Goal: Task Accomplishment & Management: Manage account settings

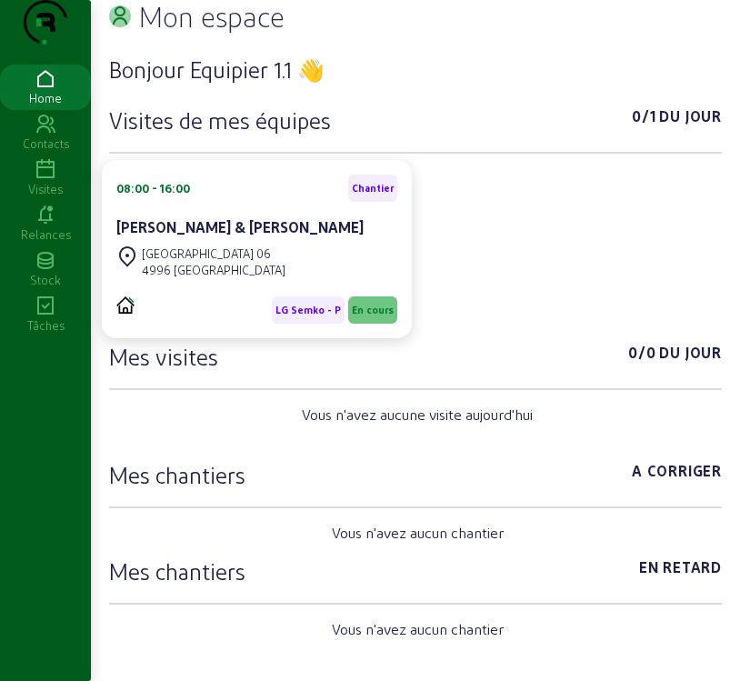
click at [37, 181] on icon at bounding box center [45, 170] width 91 height 22
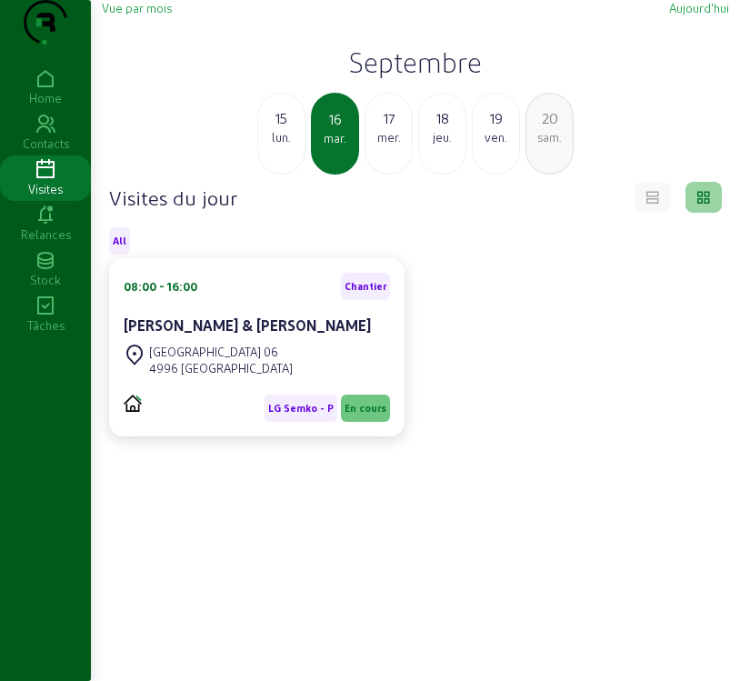
click at [143, 54] on div "Vue par mois [DATE] [DATE] [DATE] mer. 18 jeu. 19 ven. 20 sam." at bounding box center [416, 87] width 628 height 175
click at [145, 15] on span "Vue par mois" at bounding box center [137, 8] width 70 height 14
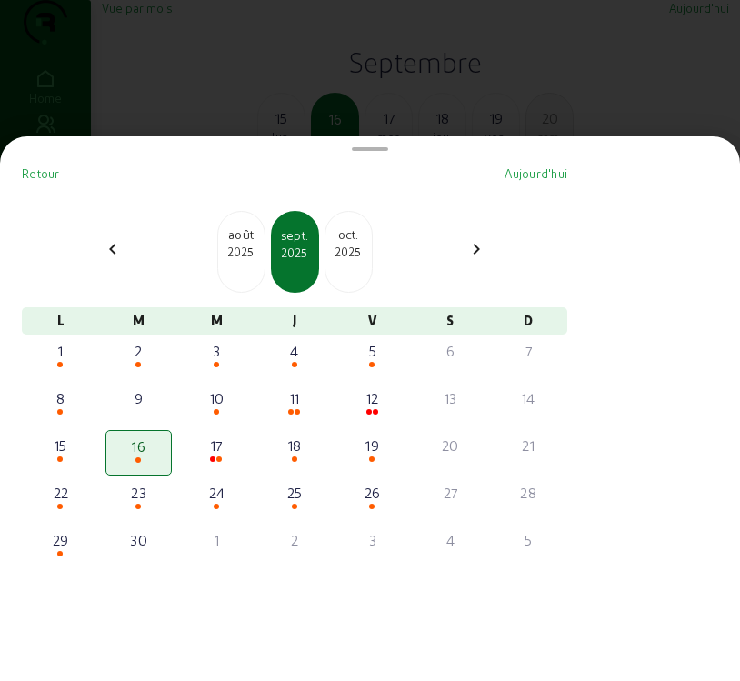
click at [117, 259] on mat-icon "chevron_left" at bounding box center [113, 249] width 22 height 22
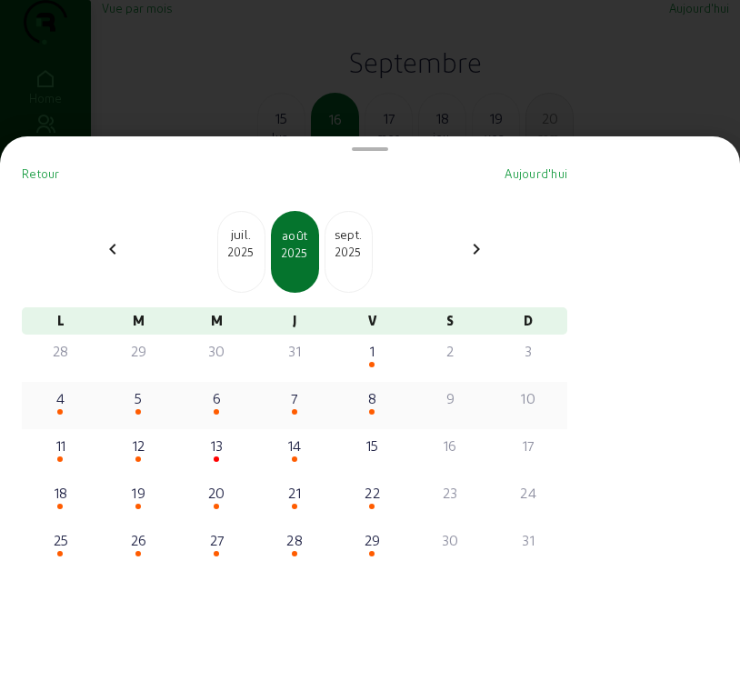
click at [226, 404] on div "6" at bounding box center [217, 398] width 64 height 22
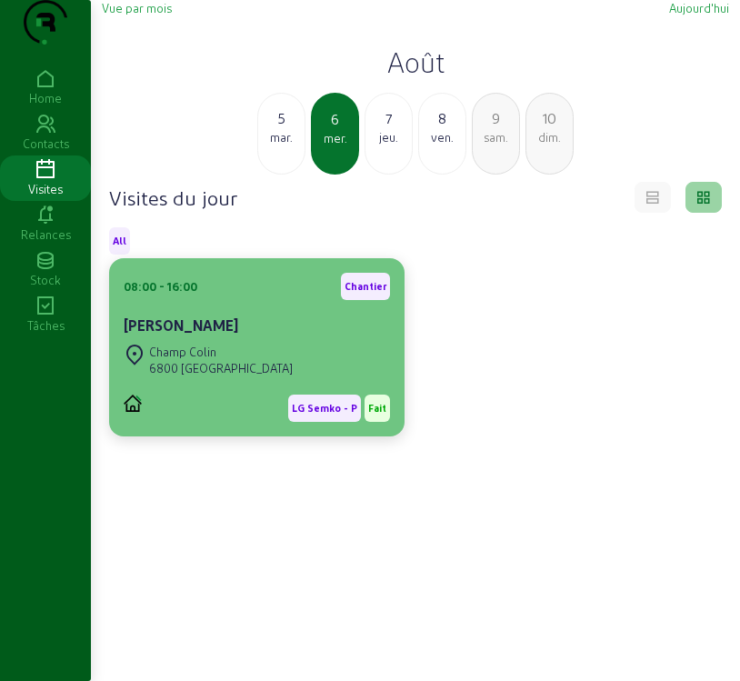
click at [228, 420] on div "LG Semko - P Fait" at bounding box center [257, 401] width 266 height 42
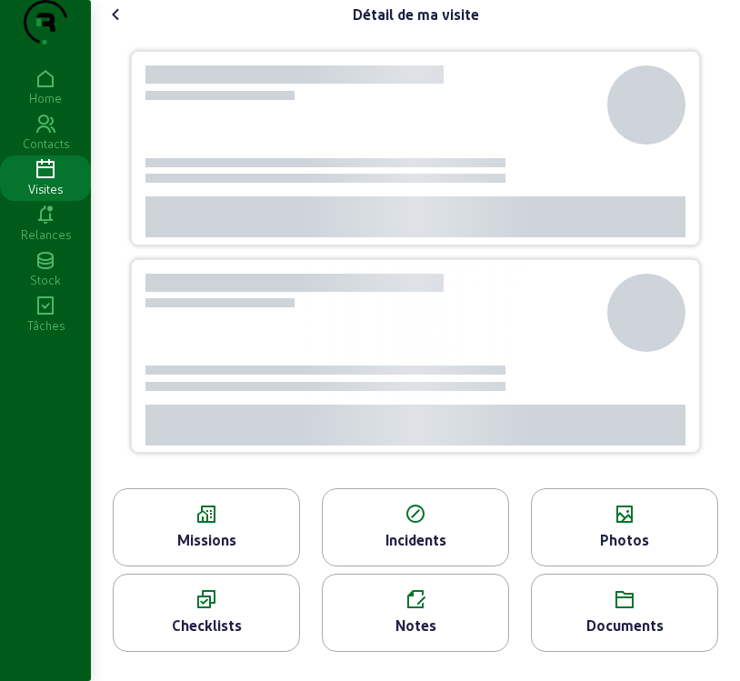
click at [228, 391] on div at bounding box center [326, 386] width 360 height 9
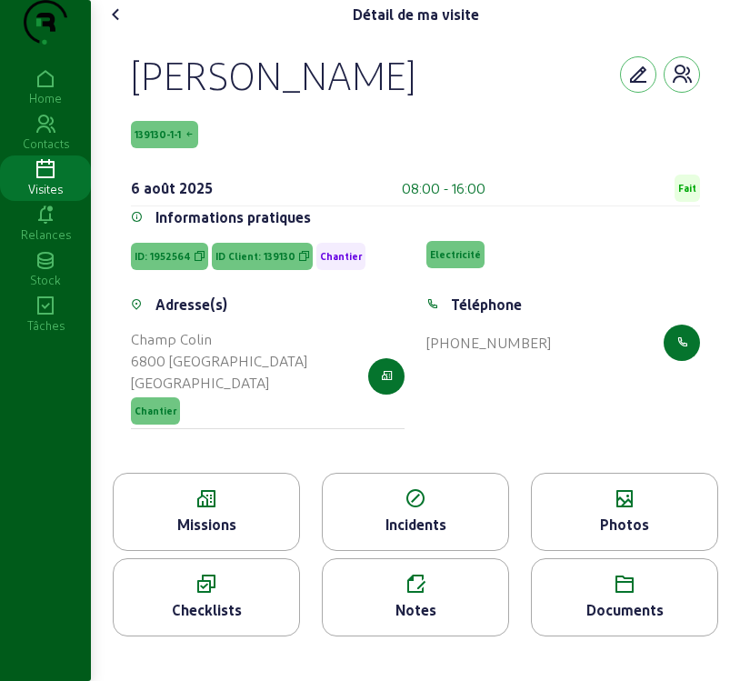
click at [206, 510] on icon at bounding box center [207, 499] width 186 height 22
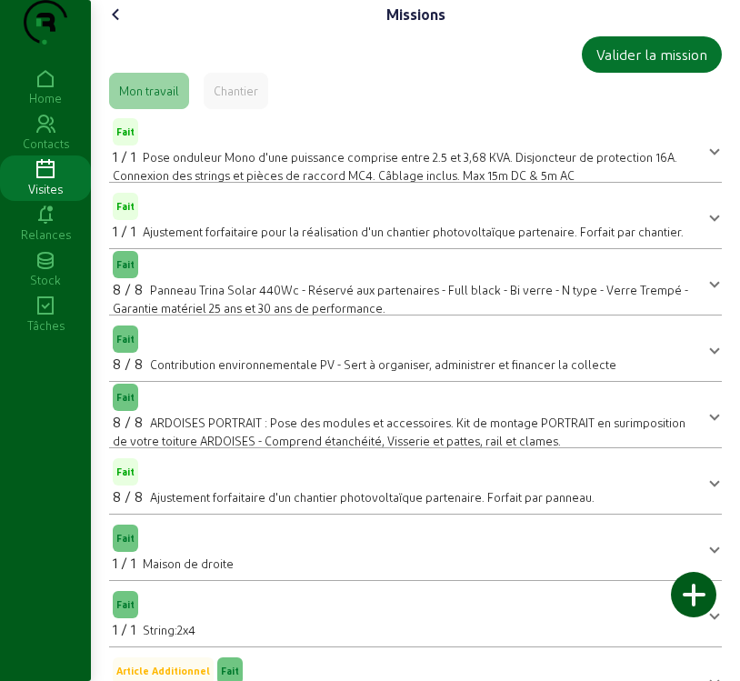
click at [110, 25] on icon at bounding box center [117, 15] width 22 height 22
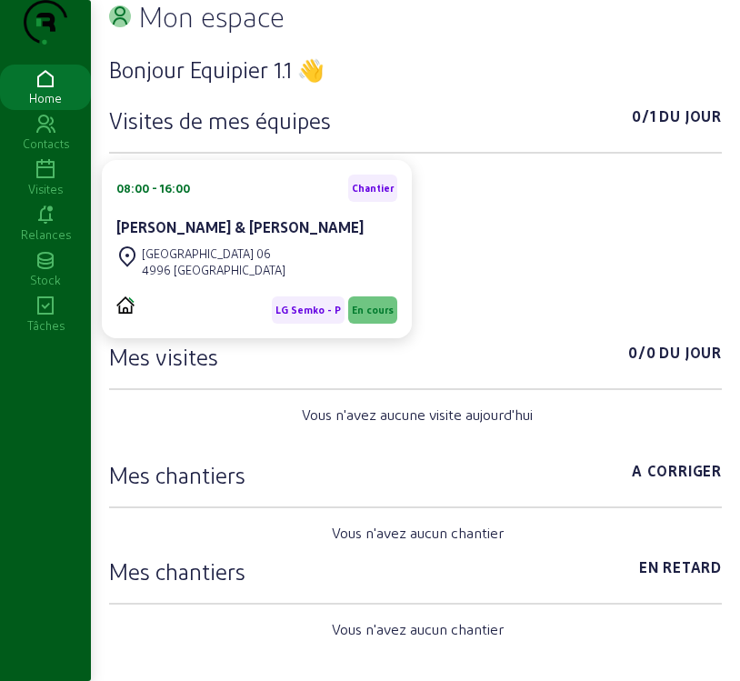
click at [49, 181] on icon at bounding box center [45, 170] width 91 height 22
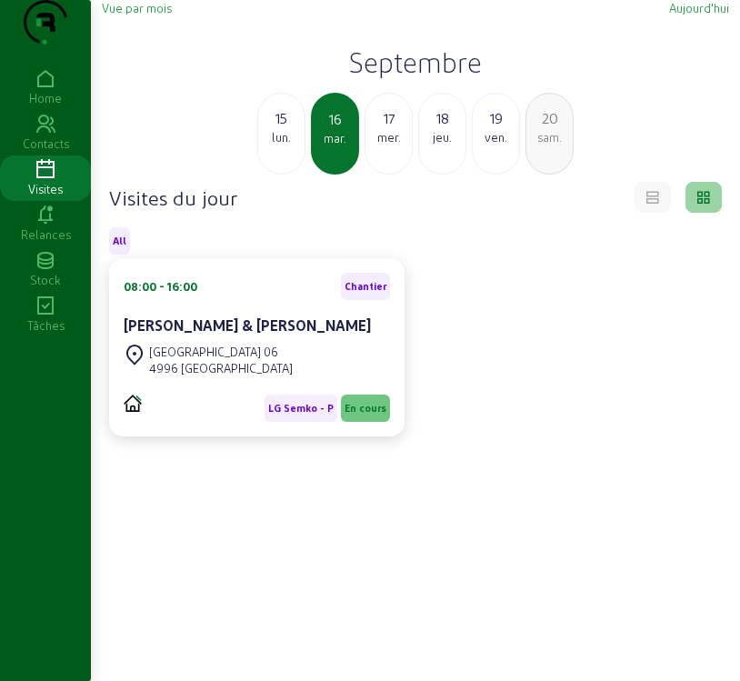
click at [150, 15] on span "Vue par mois" at bounding box center [137, 8] width 70 height 14
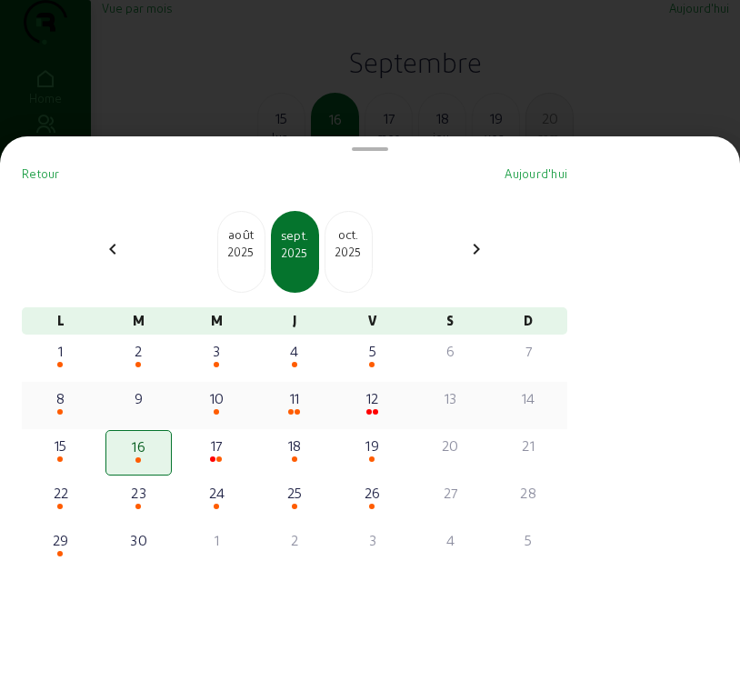
click at [373, 409] on div "12" at bounding box center [373, 398] width 64 height 22
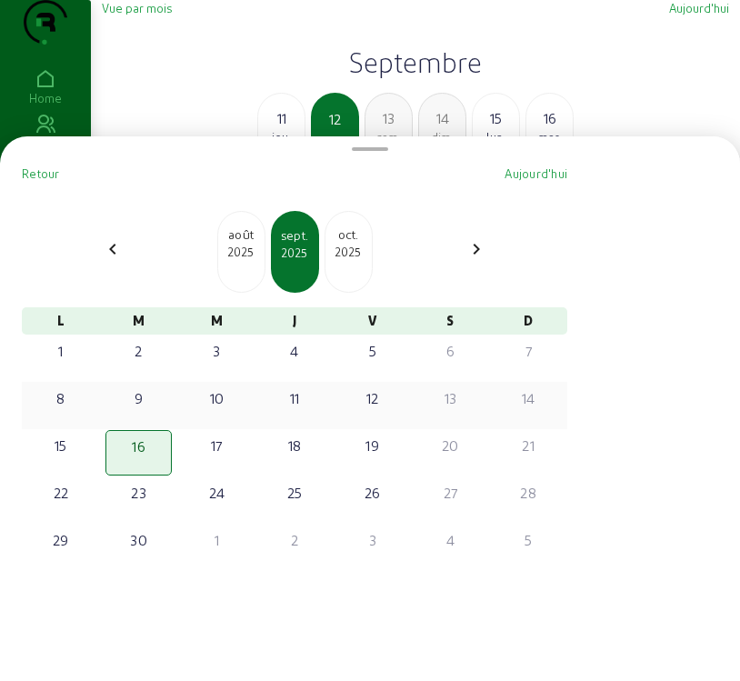
click at [373, 415] on div "Retour [DATE] chevron_left [DATE] [DATE] [DATE] chevron_right L M M J V S D 1 2…" at bounding box center [295, 415] width 560 height 515
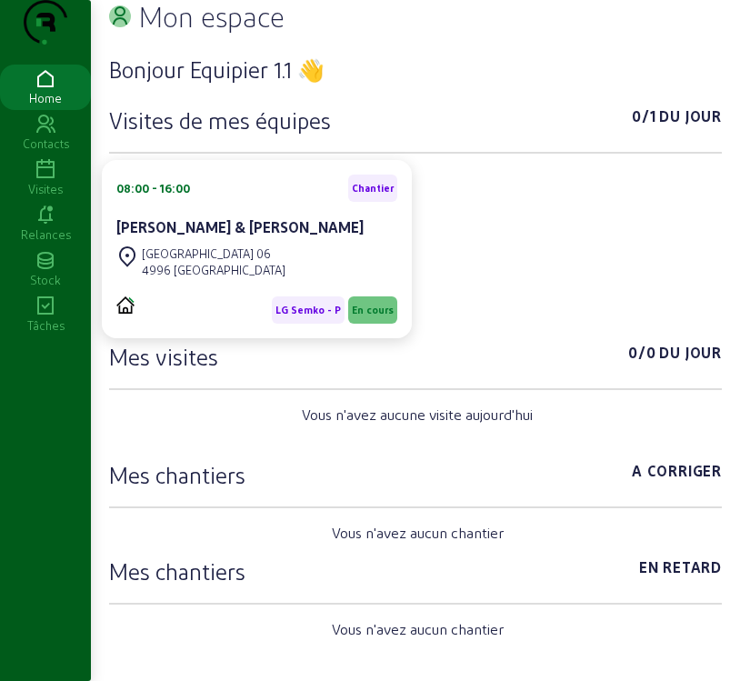
click at [54, 181] on icon at bounding box center [45, 170] width 91 height 22
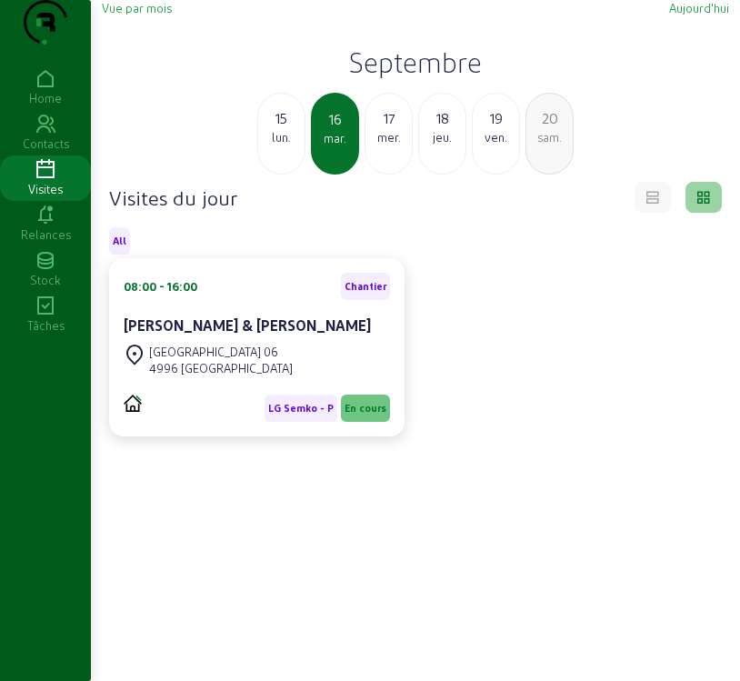
click at [163, 15] on span "Vue par mois" at bounding box center [137, 8] width 70 height 14
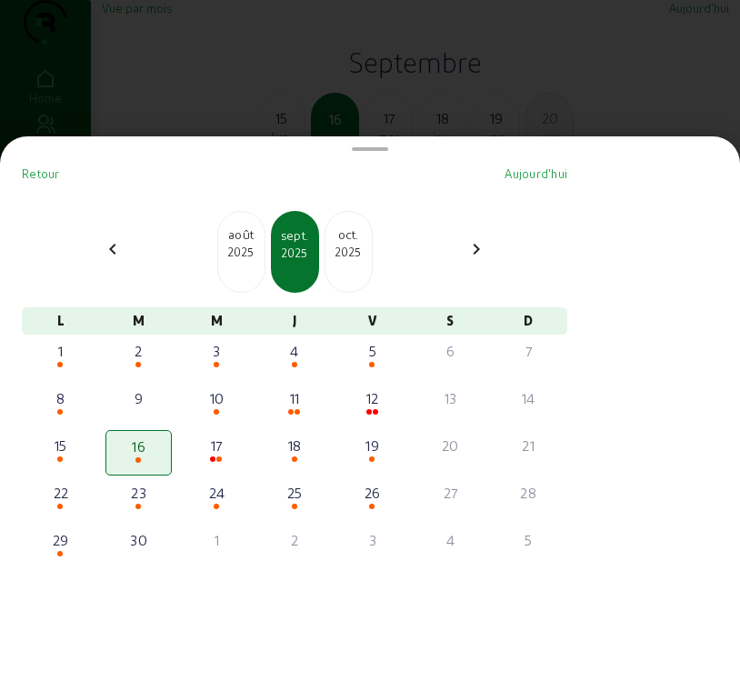
click at [251, 285] on div "[DATE]" at bounding box center [241, 252] width 48 height 82
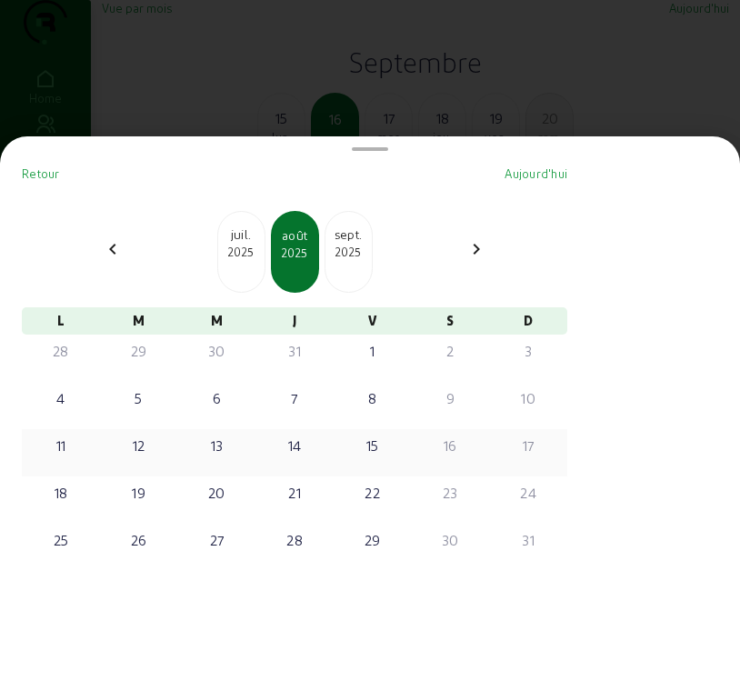
click at [223, 457] on div "13" at bounding box center [217, 446] width 64 height 22
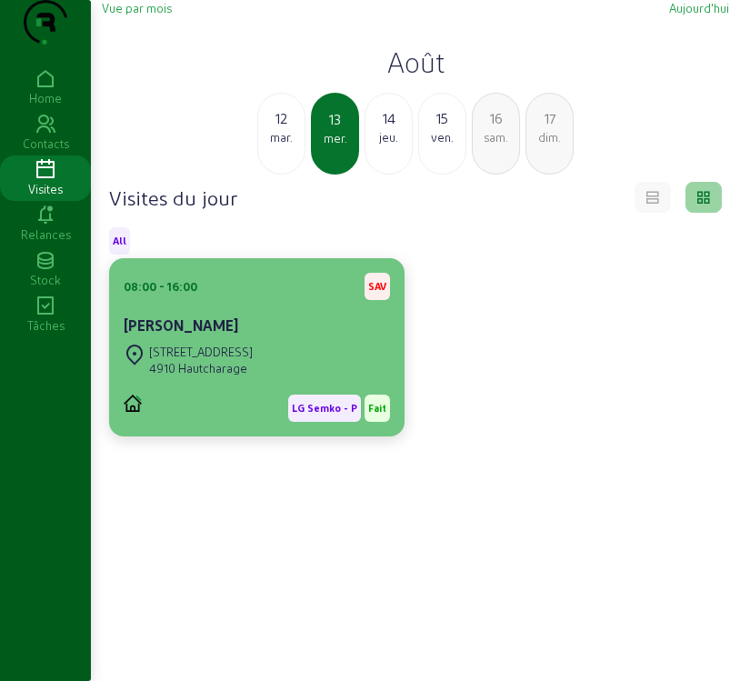
click at [176, 377] on div "4910 Hautcharage" at bounding box center [201, 368] width 104 height 16
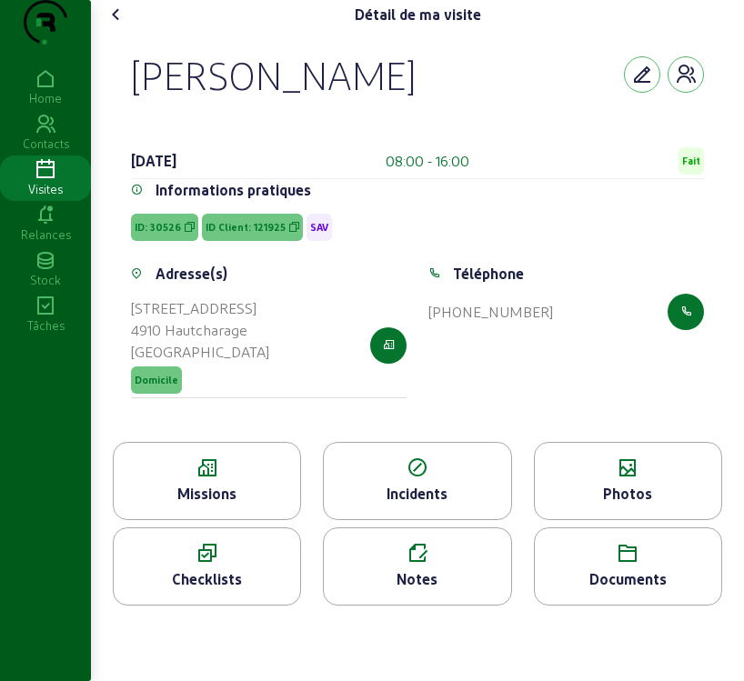
click at [180, 505] on div "Missions" at bounding box center [207, 494] width 186 height 22
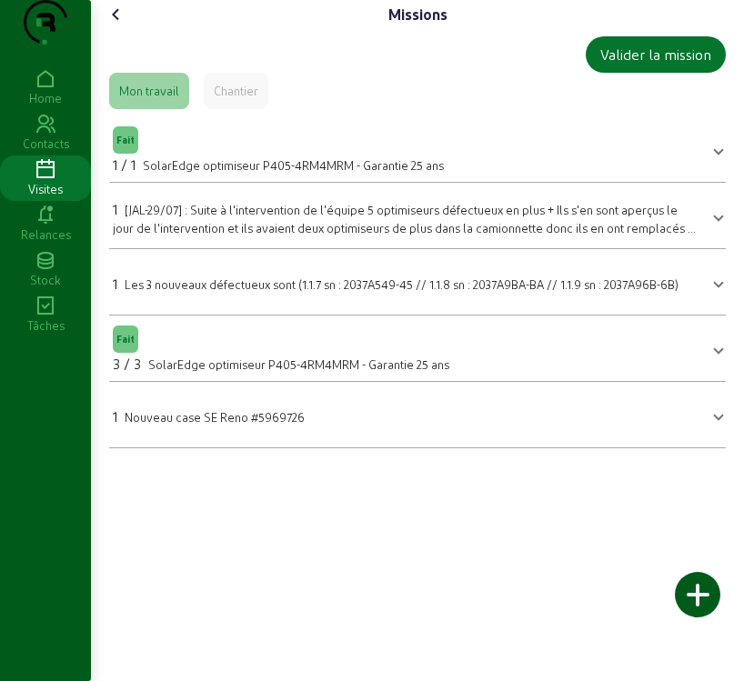
click at [125, 25] on icon at bounding box center [117, 15] width 22 height 22
